Goal: Transaction & Acquisition: Purchase product/service

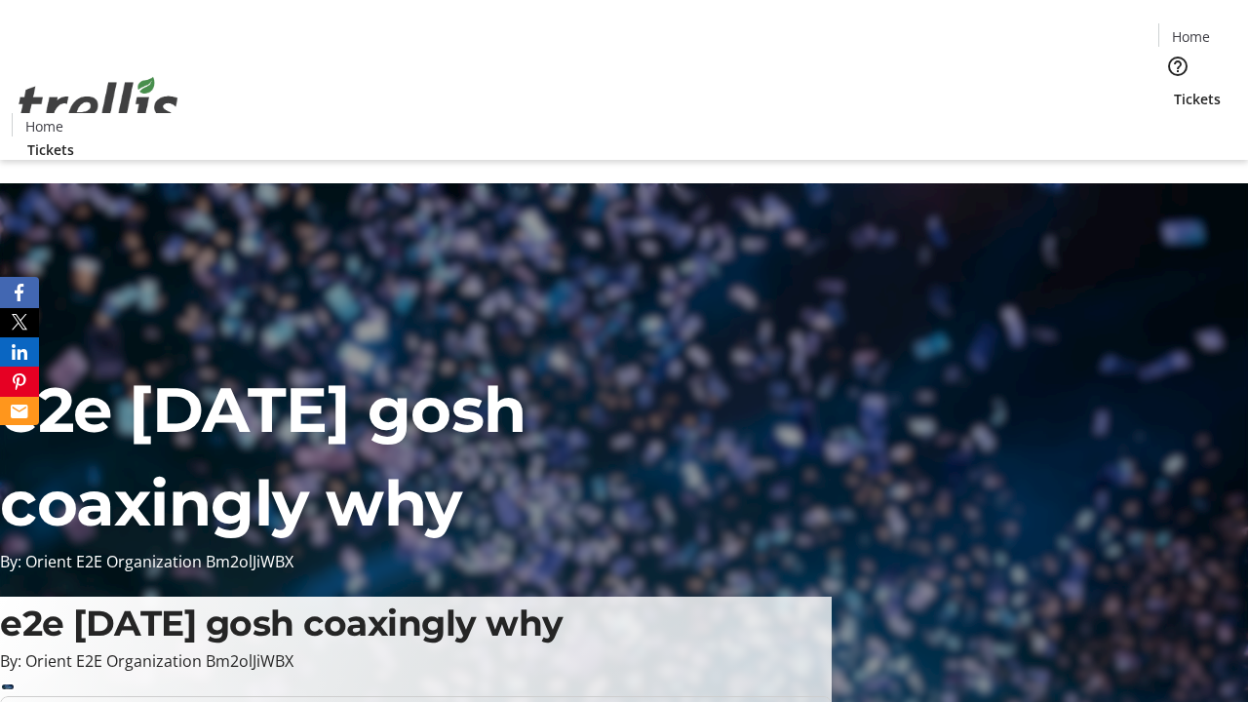
click at [1174, 89] on span "Tickets" at bounding box center [1197, 99] width 47 height 20
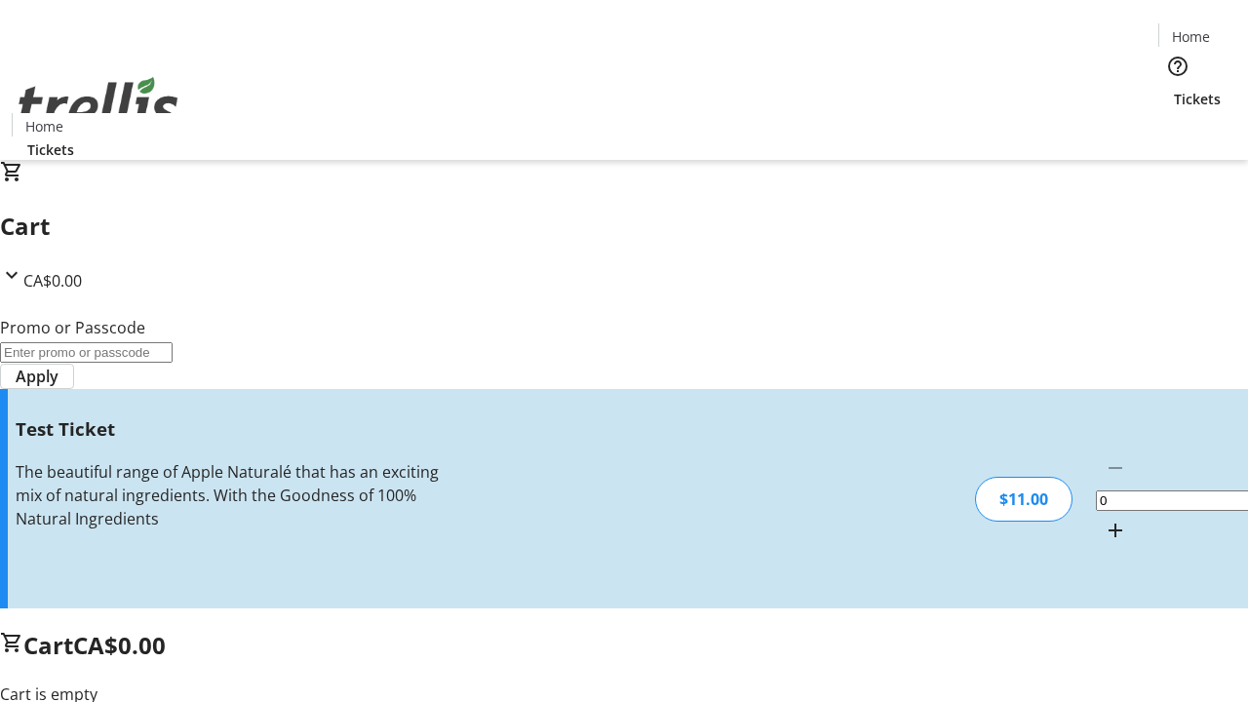
click at [1104, 519] on mat-icon "Increment by one" at bounding box center [1115, 530] width 23 height 23
type input "1"
type input "UNLOCK"
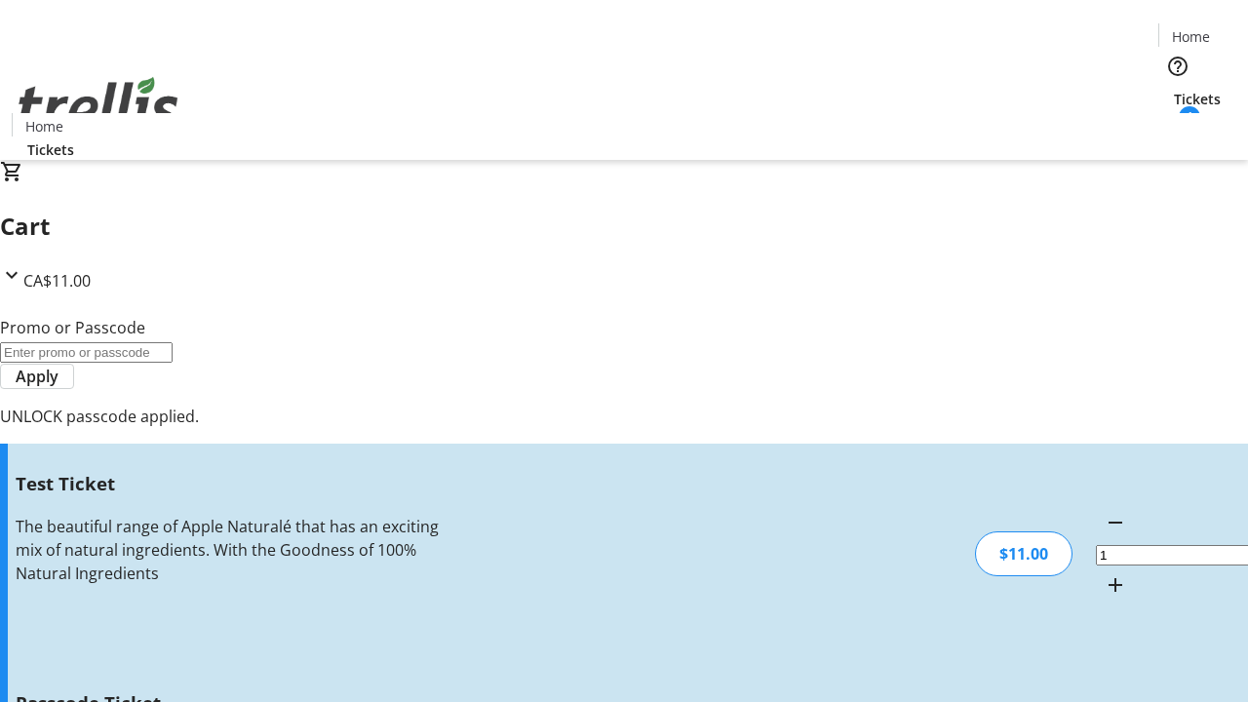
type input "5"
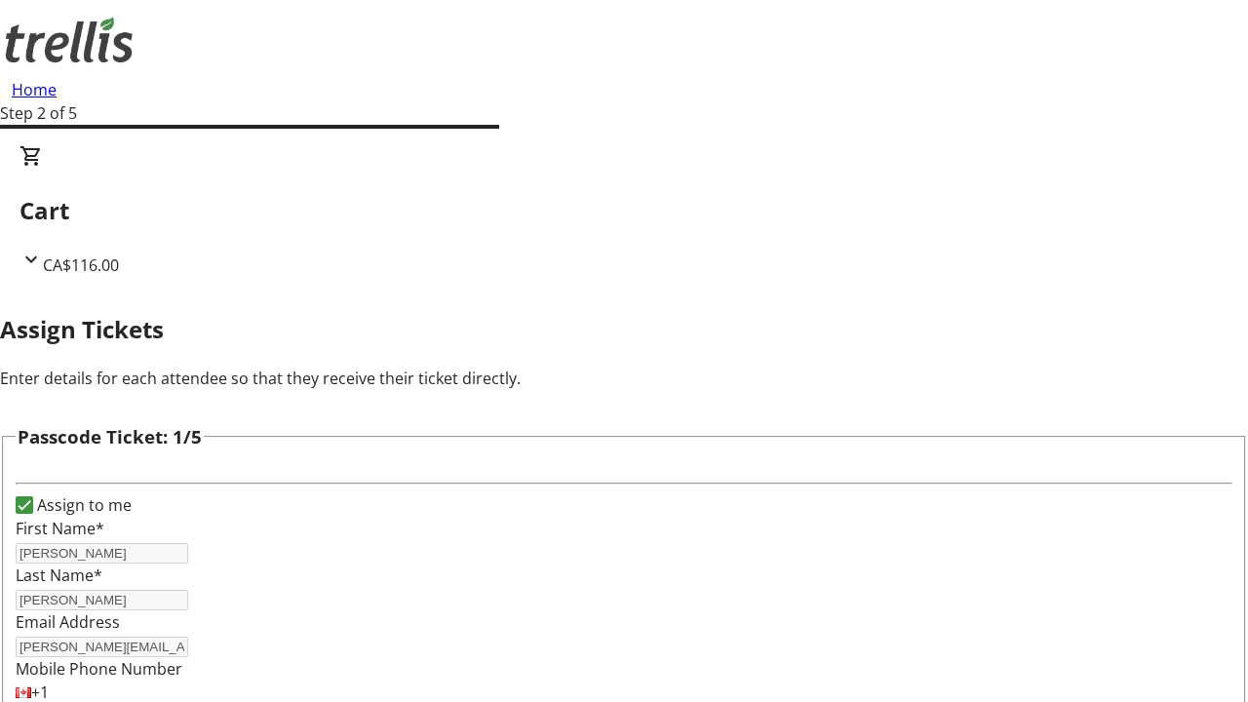
type input "[PERSON_NAME]"
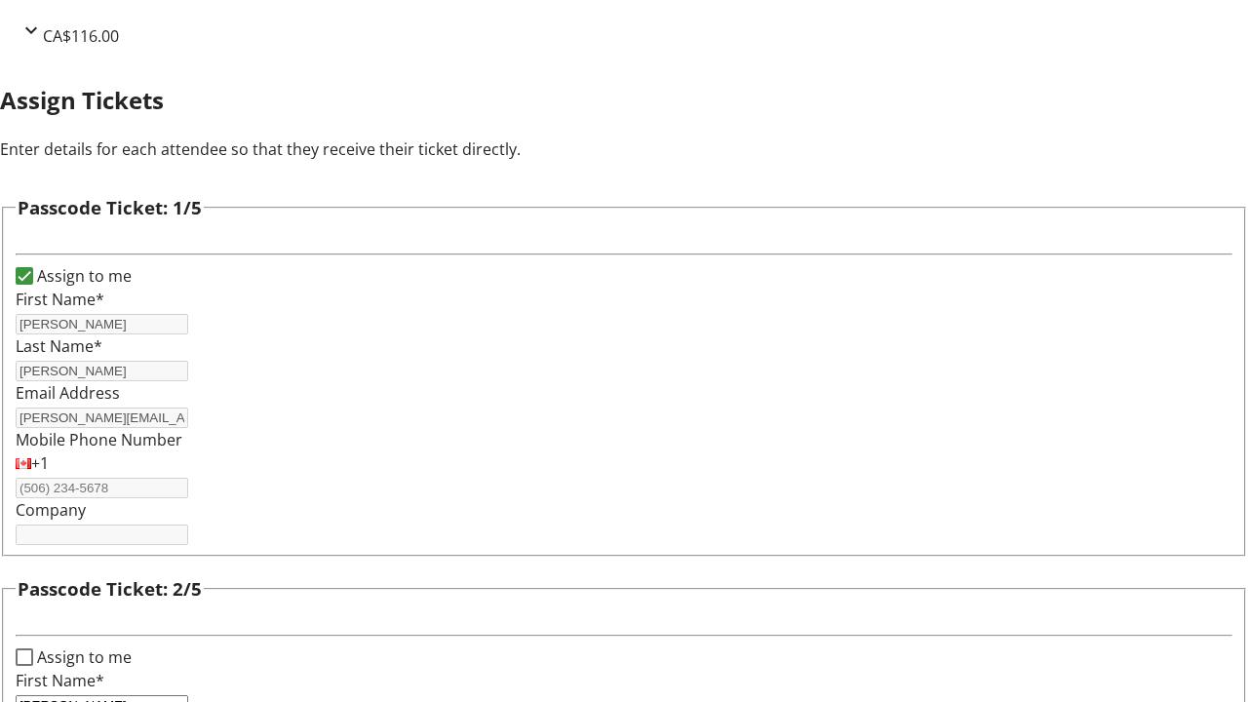
type input "[PERSON_NAME]"
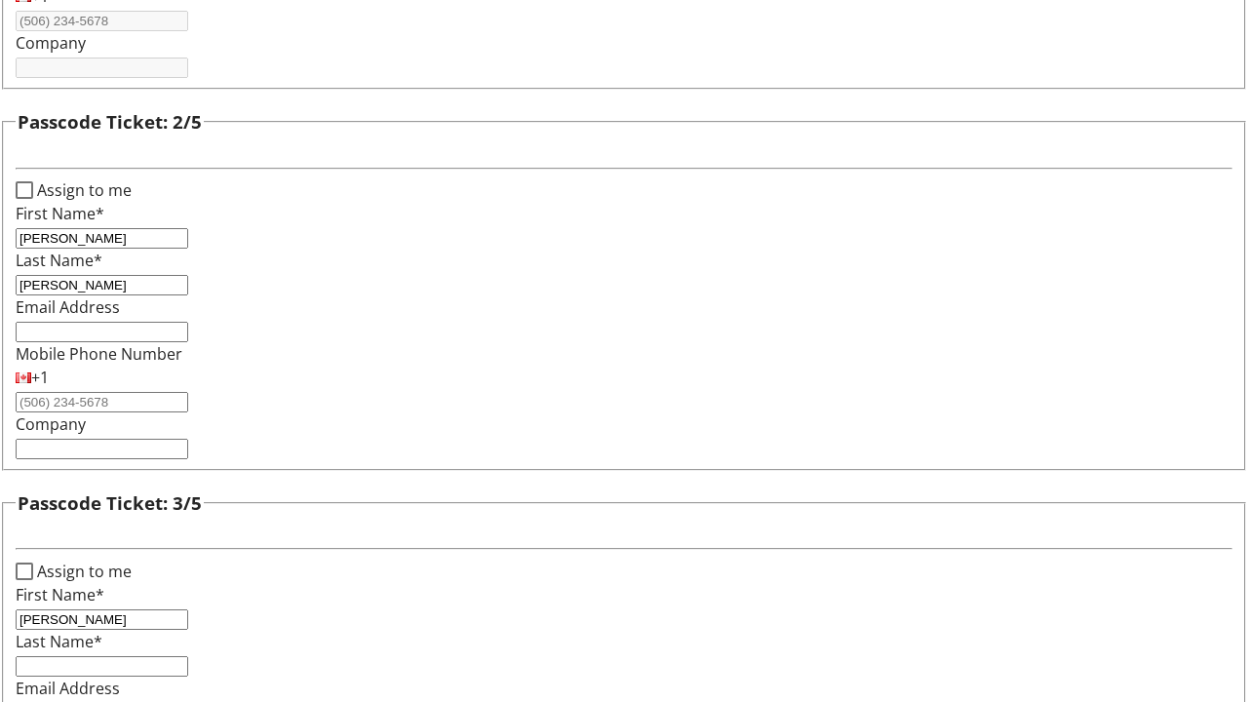
type input "[PERSON_NAME]"
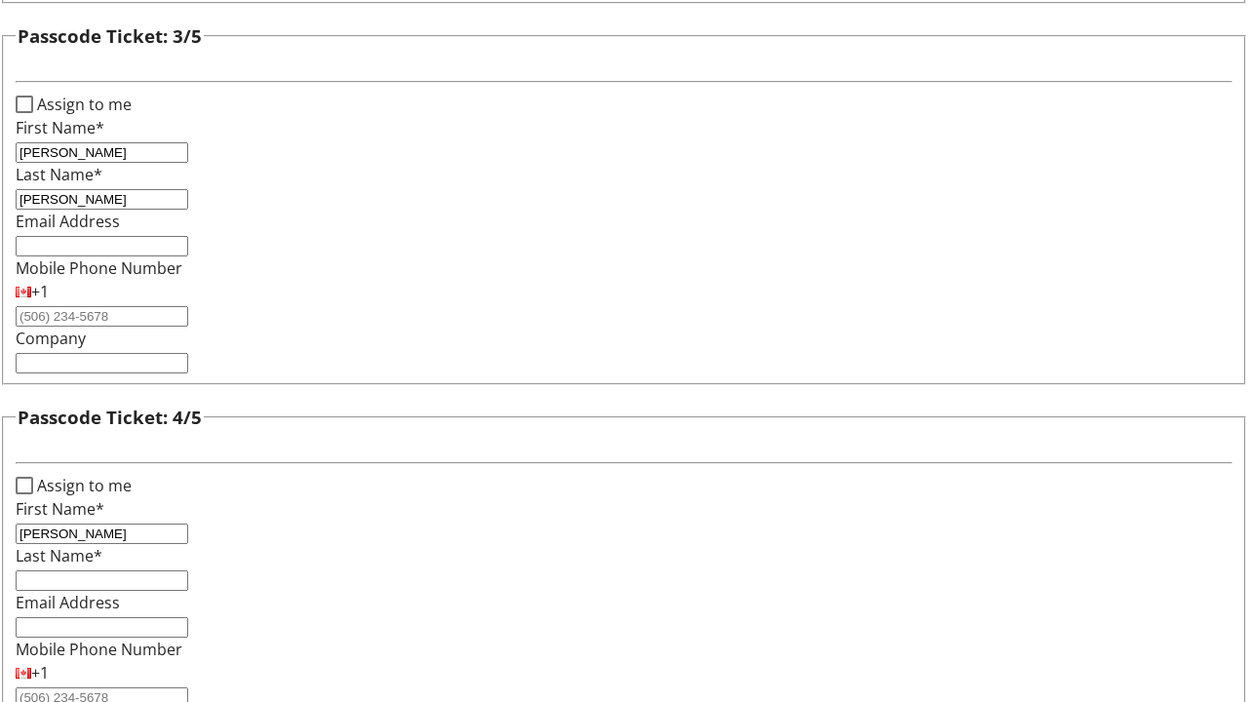
type input "[PERSON_NAME]"
type input "Swift"
checkbox input "true"
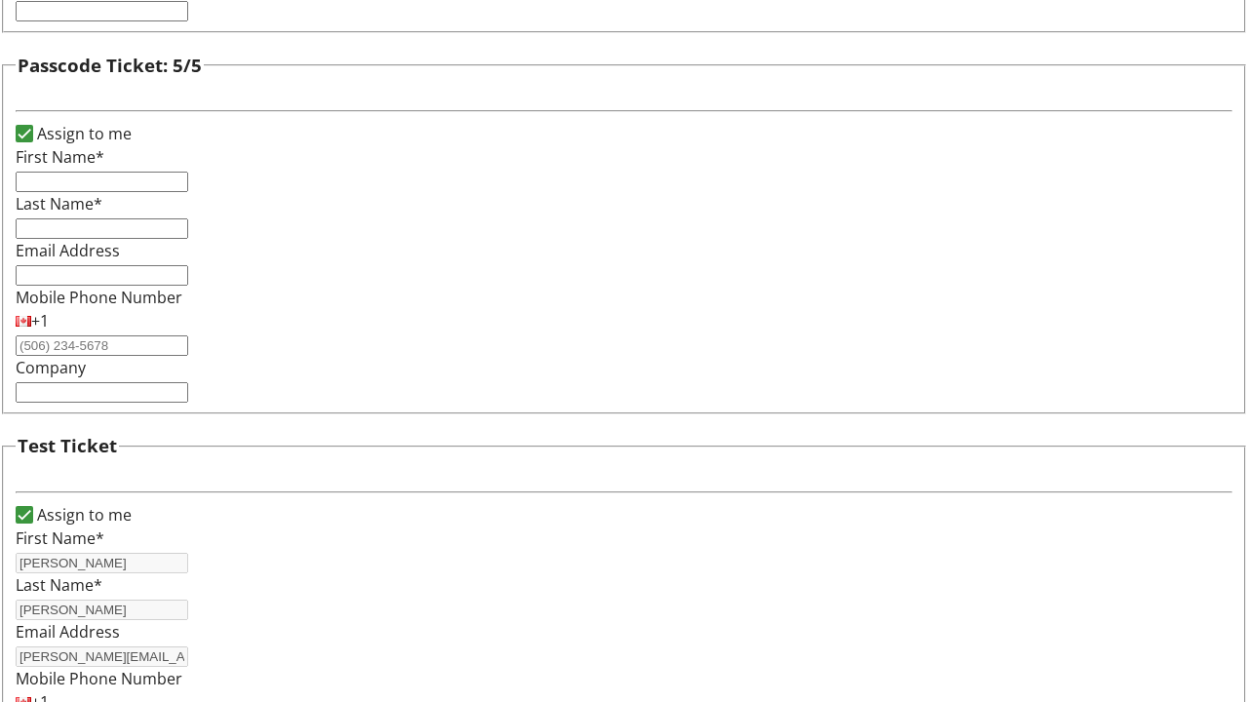
type input "[PERSON_NAME]"
type input "[PERSON_NAME][EMAIL_ADDRESS][DOMAIN_NAME]"
